Goal: Information Seeking & Learning: Check status

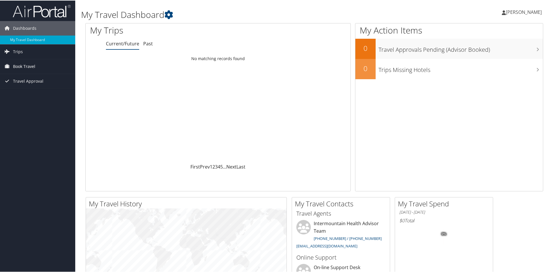
click at [26, 65] on span "Book Travel" at bounding box center [24, 66] width 22 height 14
click at [19, 52] on span "Trips" at bounding box center [18, 51] width 10 height 14
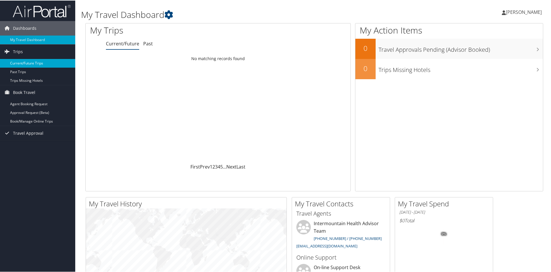
click at [31, 63] on link "Current/Future Trips" at bounding box center [37, 62] width 75 height 9
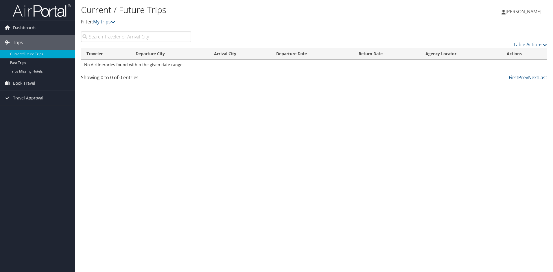
click at [119, 38] on input "search" at bounding box center [136, 37] width 110 height 10
click at [31, 84] on span "Book Travel" at bounding box center [24, 83] width 22 height 14
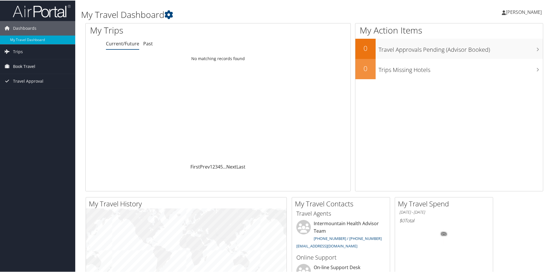
click at [16, 65] on span "Book Travel" at bounding box center [24, 66] width 22 height 14
click at [18, 49] on span "Trips" at bounding box center [18, 51] width 10 height 14
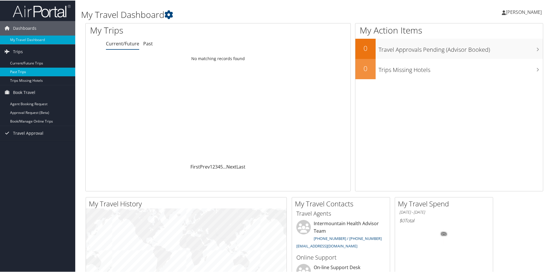
click at [19, 72] on link "Past Trips" at bounding box center [37, 71] width 75 height 9
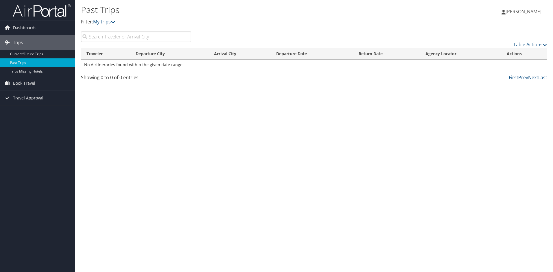
click at [127, 36] on input "search" at bounding box center [136, 37] width 110 height 10
type input "nase"
drag, startPoint x: 157, startPoint y: 135, endPoint x: 532, endPoint y: 31, distance: 389.5
click at [164, 128] on div "Past Trips Filter: My trips [PERSON_NAME] [PERSON_NAME] My Settings Travel Agen…" at bounding box center [314, 136] width 478 height 272
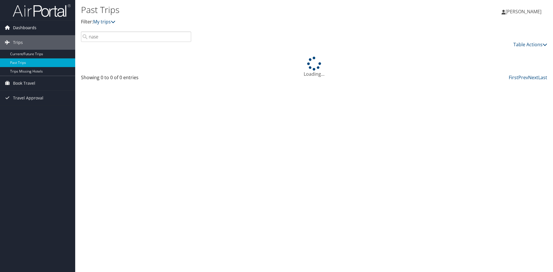
drag, startPoint x: 14, startPoint y: 27, endPoint x: 17, endPoint y: 27, distance: 3.8
click at [14, 27] on span "Dashboards" at bounding box center [24, 28] width 23 height 14
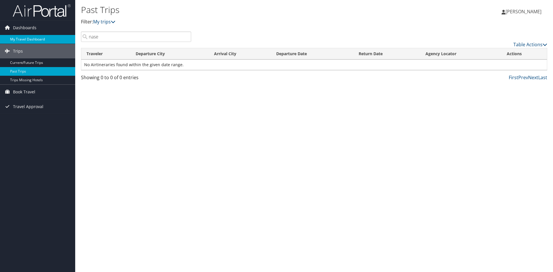
click at [36, 39] on link "My Travel Dashboard" at bounding box center [37, 39] width 75 height 9
